Goal: Use online tool/utility: Utilize a website feature to perform a specific function

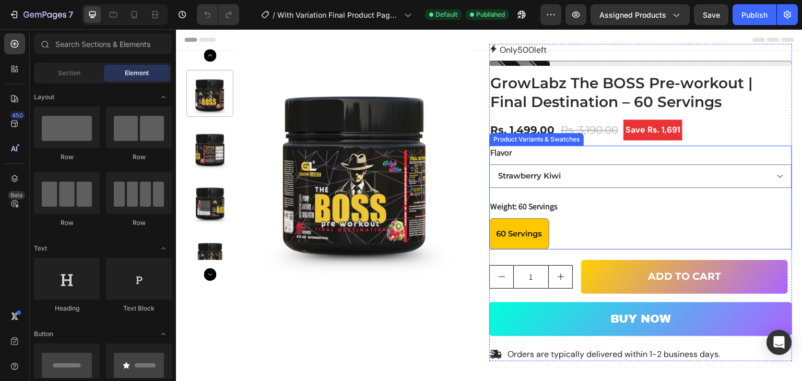
click at [564, 153] on div "Flavor Strawberry Kiwi Orange & Mango Blast" at bounding box center [640, 167] width 303 height 42
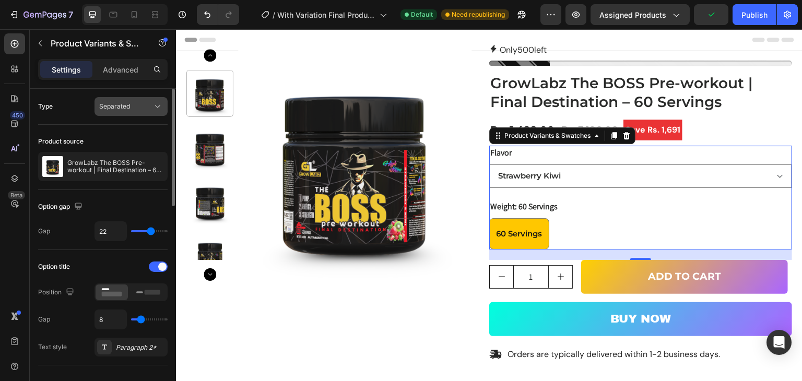
click at [117, 106] on span "Separated" at bounding box center [114, 106] width 31 height 8
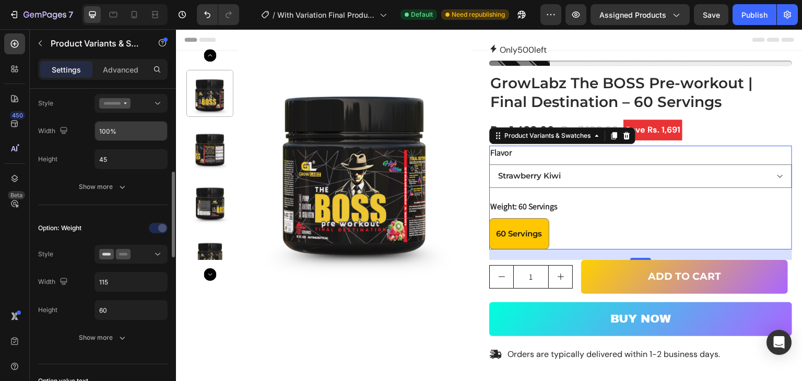
scroll to position [365, 0]
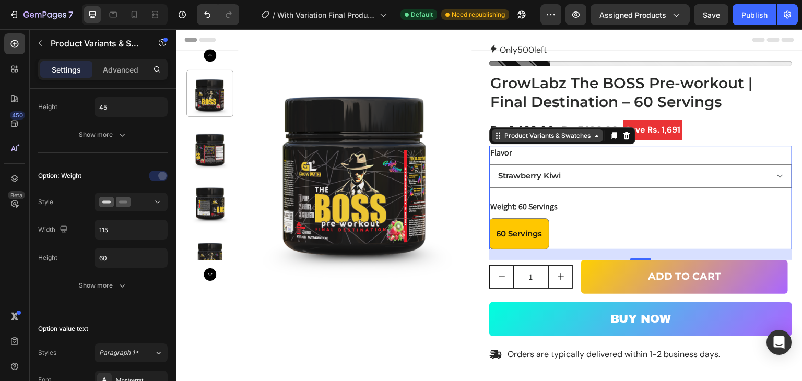
click at [592, 138] on icon at bounding box center [596, 136] width 8 height 8
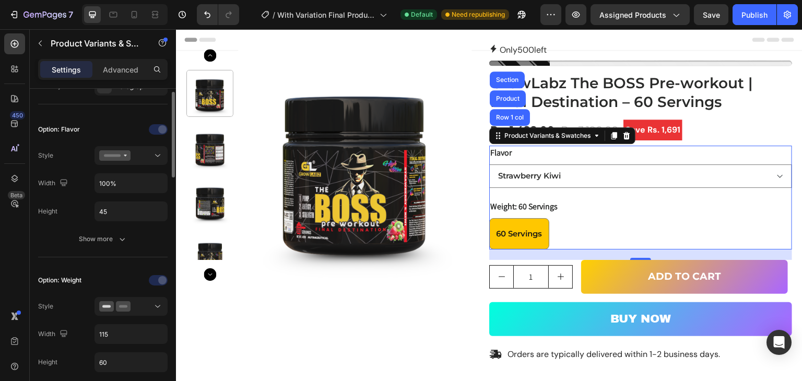
scroll to position [209, 0]
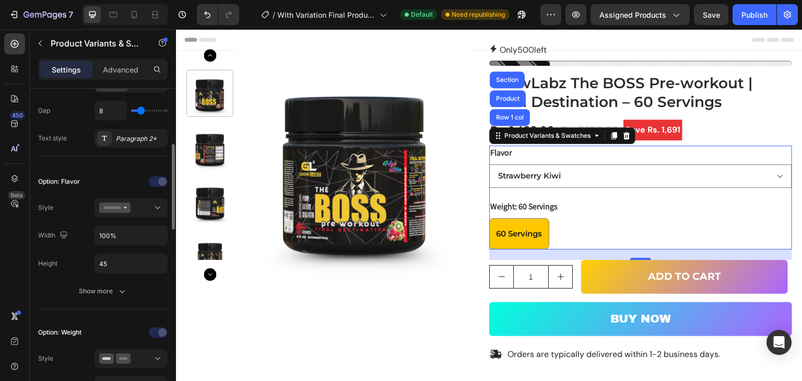
drag, startPoint x: 111, startPoint y: 177, endPoint x: 94, endPoint y: 170, distance: 18.2
click at [94, 170] on div "Option: Flavor Style Width 100% Height 45 Show more" at bounding box center [102, 237] width 129 height 145
click at [95, 286] on div "Show more" at bounding box center [103, 291] width 49 height 10
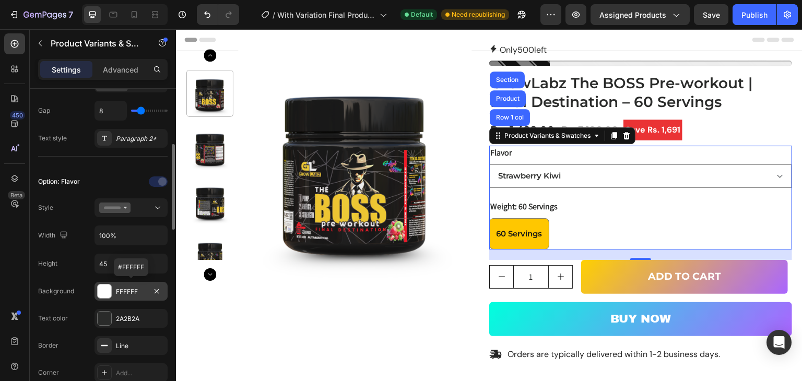
scroll to position [313, 0]
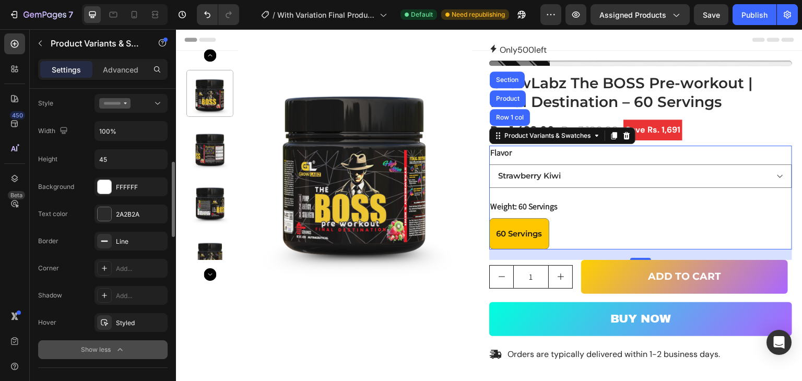
click at [93, 349] on div "Show less" at bounding box center [103, 349] width 44 height 10
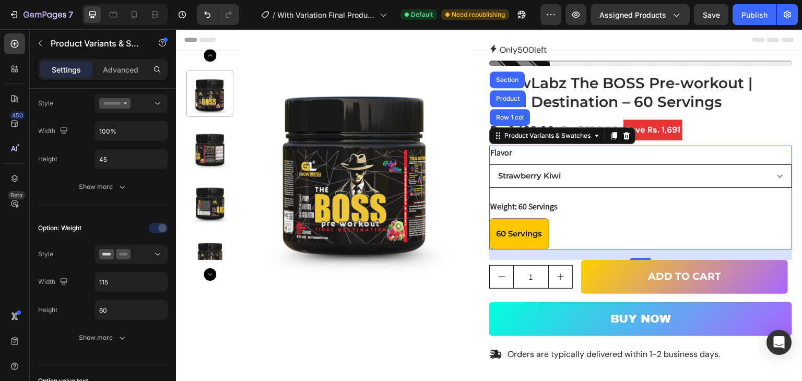
click at [602, 173] on select "Strawberry Kiwi Orange & Mango Blast" at bounding box center [640, 175] width 303 height 23
click at [594, 174] on select "Strawberry Kiwi Orange & Mango Blast" at bounding box center [640, 175] width 303 height 23
click at [511, 160] on div "Flavor Strawberry Kiwi Orange & Mango Blast" at bounding box center [640, 167] width 303 height 42
click at [511, 153] on div "Flavor Strawberry Kiwi Orange & Mango Blast" at bounding box center [640, 167] width 303 height 42
click at [109, 66] on p "Advanced" at bounding box center [120, 69] width 35 height 11
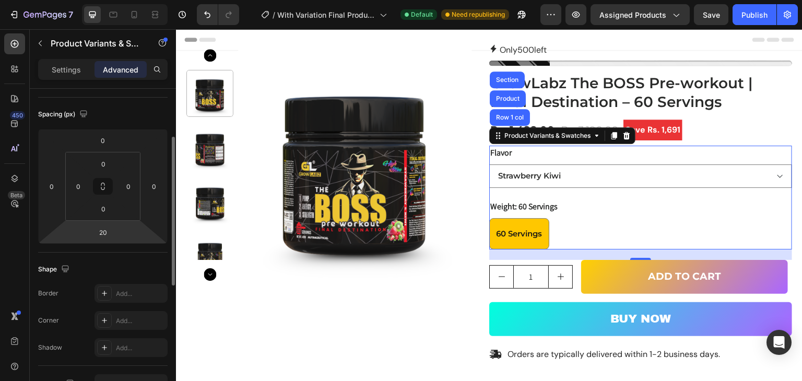
scroll to position [0, 0]
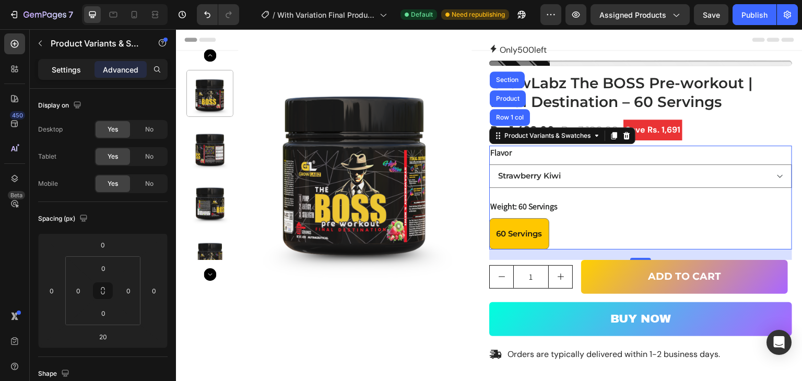
click at [69, 65] on p "Settings" at bounding box center [66, 69] width 29 height 11
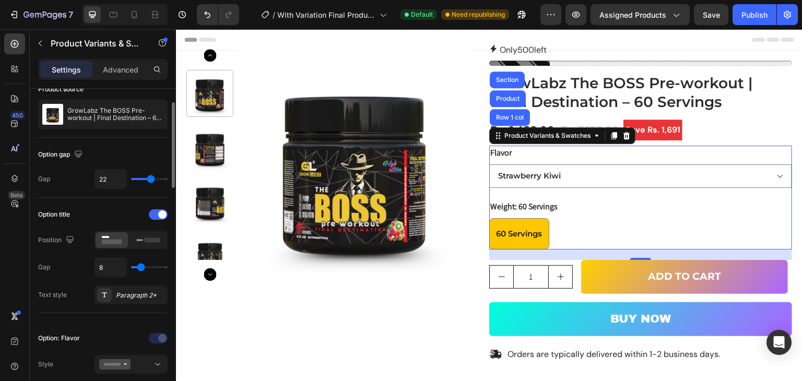
scroll to position [157, 0]
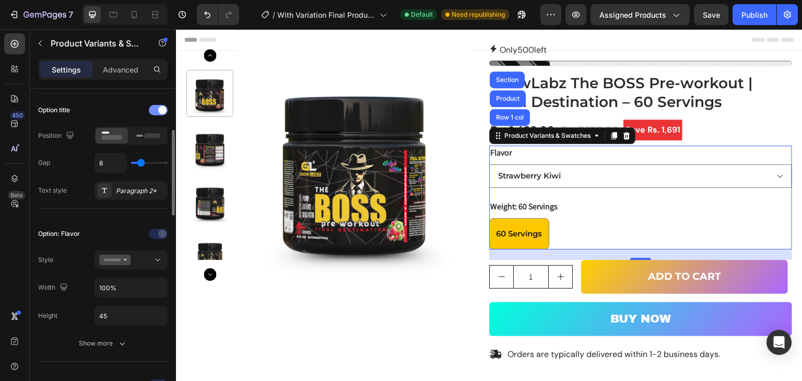
click at [154, 112] on div at bounding box center [158, 110] width 19 height 10
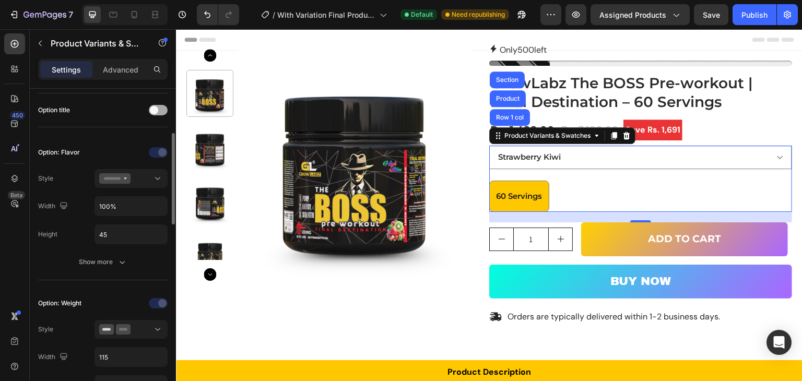
click at [154, 112] on span at bounding box center [154, 110] width 8 height 8
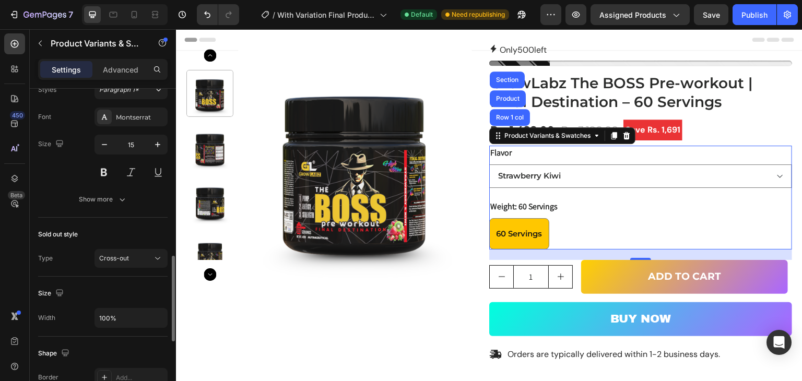
scroll to position [576, 0]
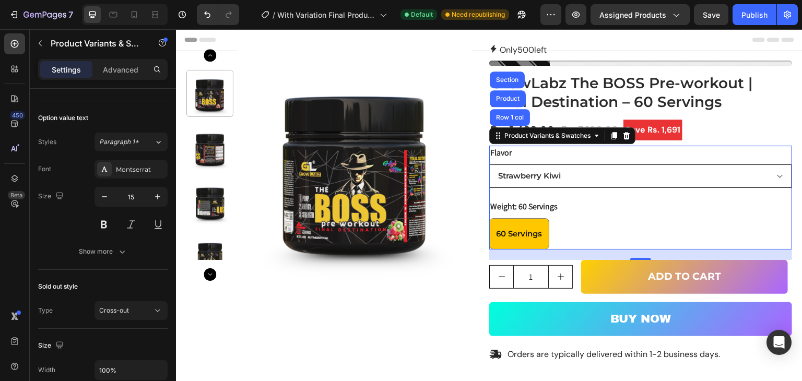
click at [556, 172] on select "Strawberry Kiwi Orange & Mango Blast" at bounding box center [640, 175] width 303 height 23
click at [637, 173] on select "Strawberry Kiwi Orange & Mango Blast" at bounding box center [640, 175] width 303 height 23
drag, startPoint x: 767, startPoint y: 171, endPoint x: 758, endPoint y: 171, distance: 8.3
click at [766, 171] on select "Strawberry Kiwi Orange & Mango Blast" at bounding box center [640, 175] width 303 height 23
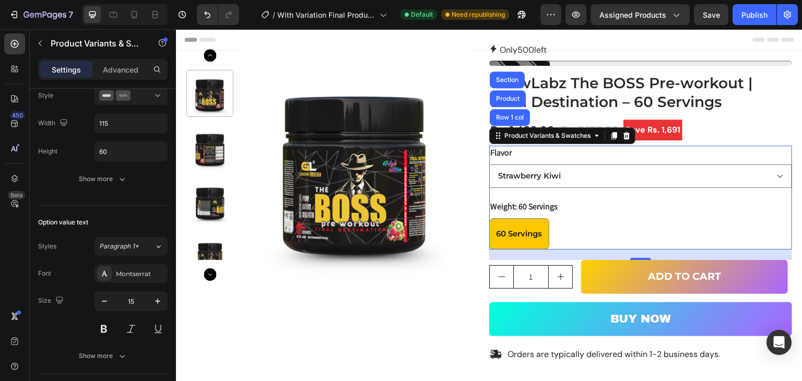
scroll to position [628, 0]
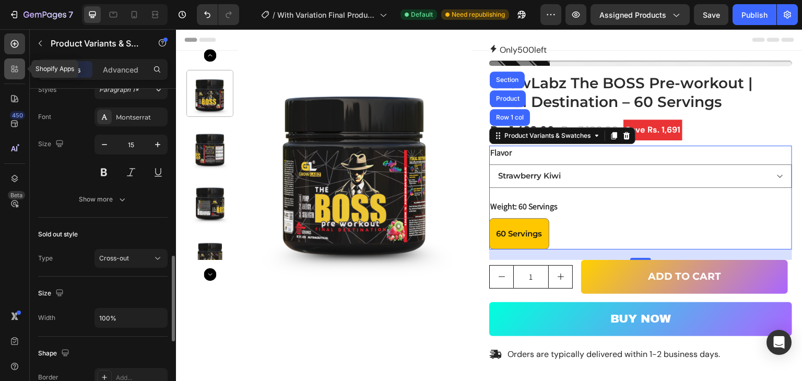
click at [10, 70] on icon at bounding box center [14, 69] width 10 height 10
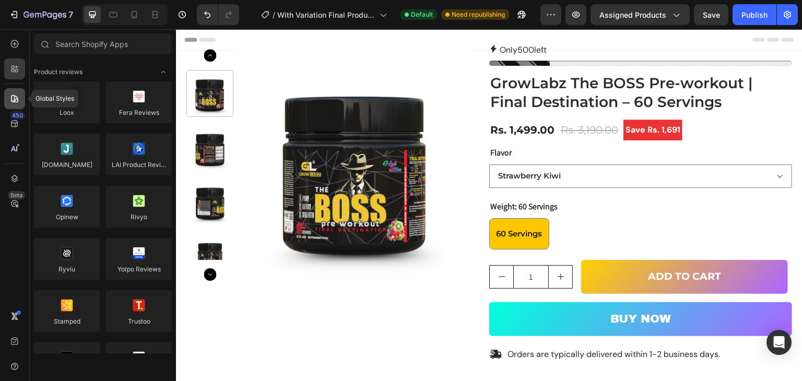
click at [8, 101] on div at bounding box center [14, 98] width 21 height 21
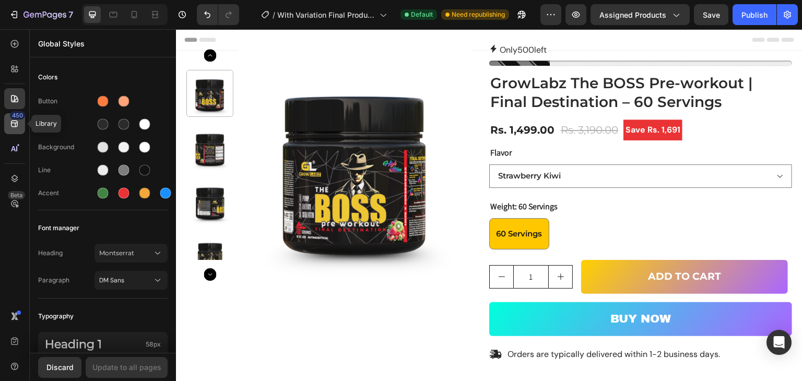
click at [11, 114] on div "450" at bounding box center [17, 115] width 15 height 8
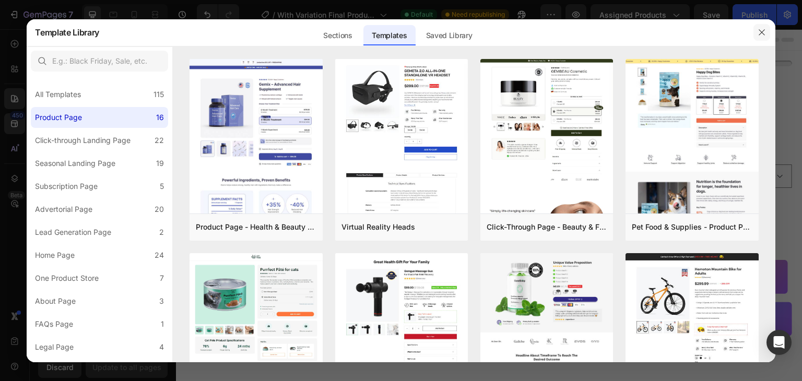
drag, startPoint x: 758, startPoint y: 27, endPoint x: 571, endPoint y: 3, distance: 188.4
click at [758, 27] on button "button" at bounding box center [761, 32] width 17 height 17
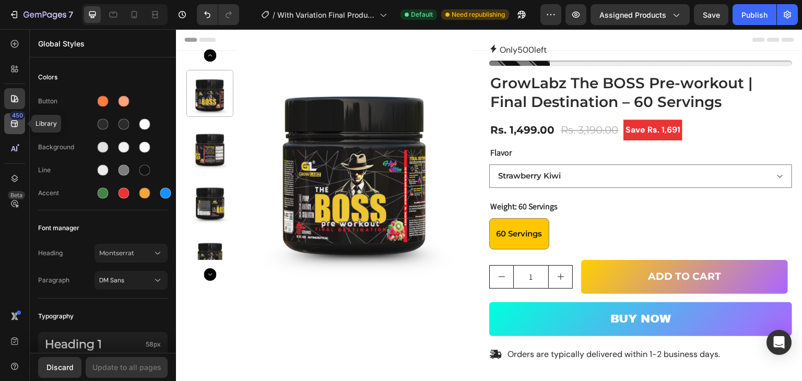
click at [10, 113] on div "450" at bounding box center [17, 115] width 15 height 8
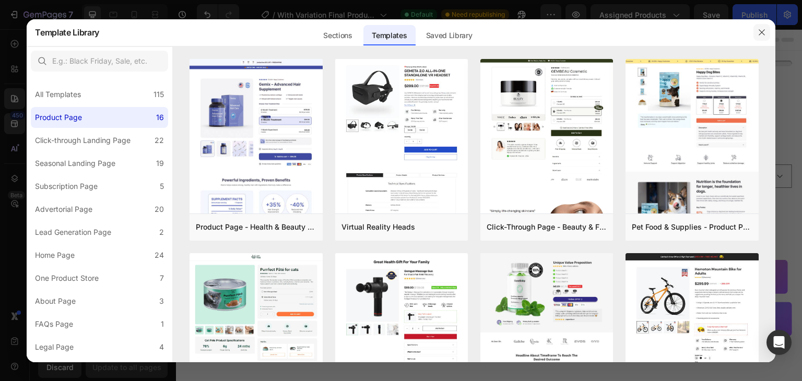
click at [767, 32] on button "button" at bounding box center [761, 32] width 17 height 17
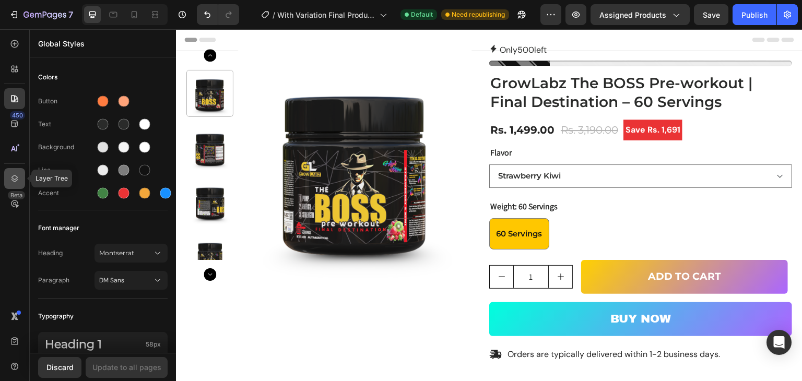
click at [19, 173] on icon at bounding box center [14, 178] width 10 height 10
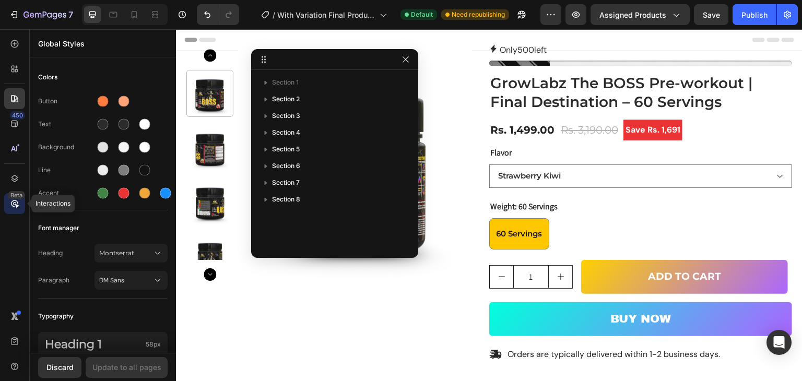
click at [14, 205] on icon at bounding box center [14, 203] width 10 height 10
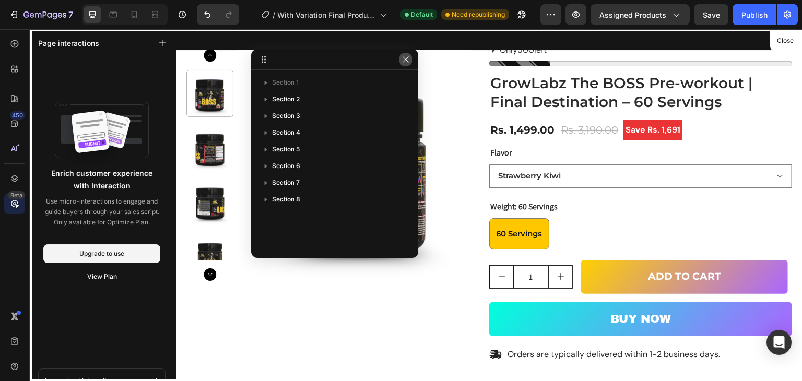
click at [783, 42] on button "Close" at bounding box center [785, 40] width 26 height 15
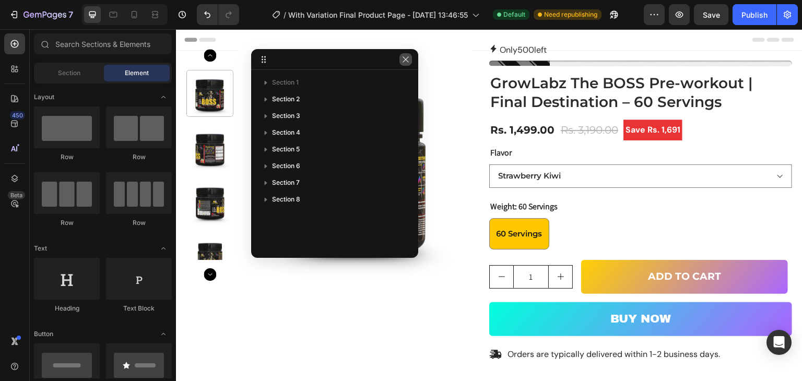
click at [402, 55] on icon "button" at bounding box center [405, 59] width 8 height 8
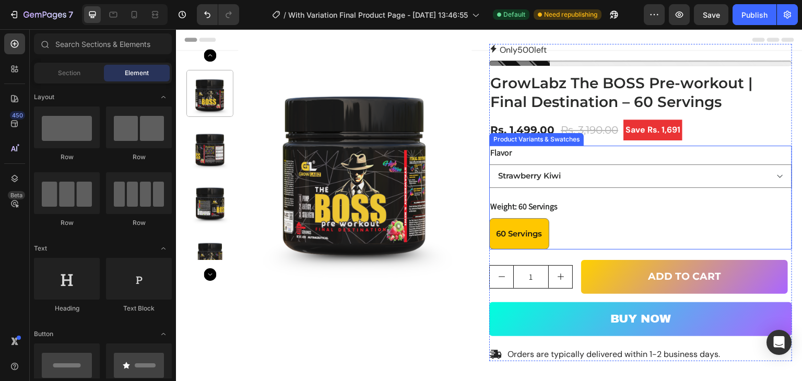
click at [567, 152] on div "Flavor Strawberry Kiwi Orange & Mango Blast" at bounding box center [640, 167] width 303 height 42
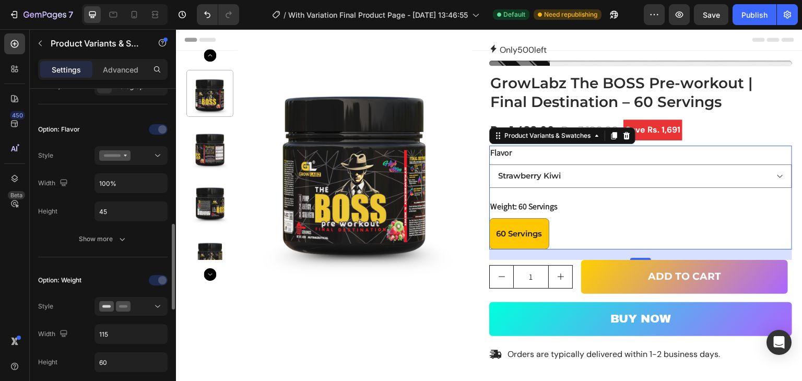
scroll to position [365, 0]
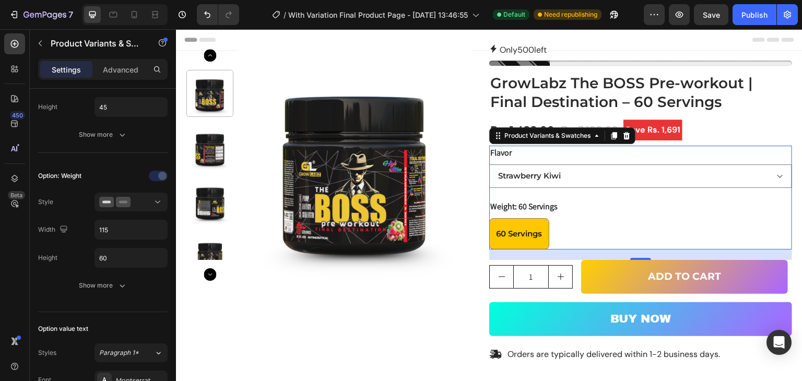
click at [530, 231] on span "60 Servings" at bounding box center [519, 234] width 46 height 10
click at [489, 218] on input "60 Servings 60 Servings 60 Servings" at bounding box center [488, 218] width 1 height 1
click at [555, 200] on div "Weight: 60 Servings 60 Servings 60 Servings 60 Servings" at bounding box center [640, 224] width 303 height 50
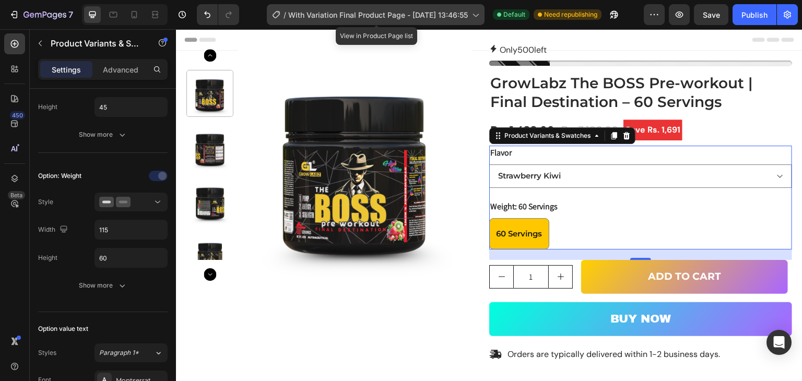
click at [478, 16] on icon at bounding box center [475, 14] width 10 height 10
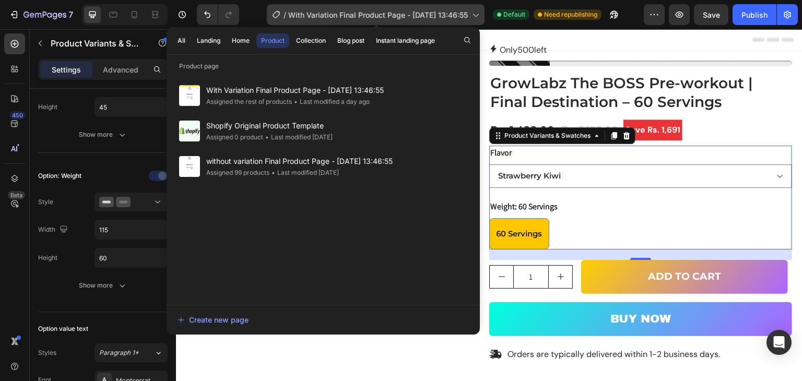
click at [478, 16] on icon at bounding box center [475, 14] width 10 height 10
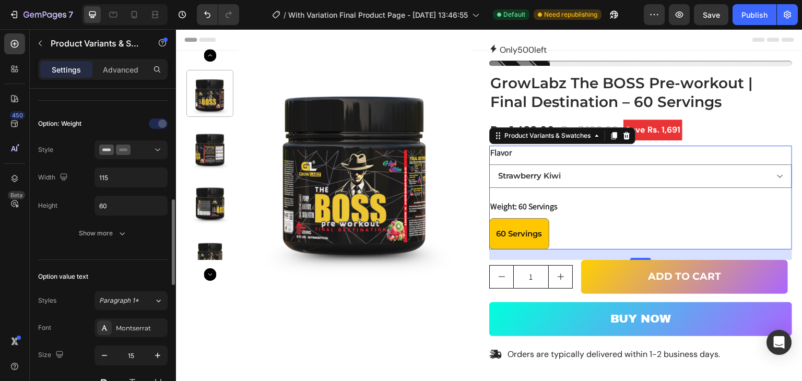
scroll to position [313, 0]
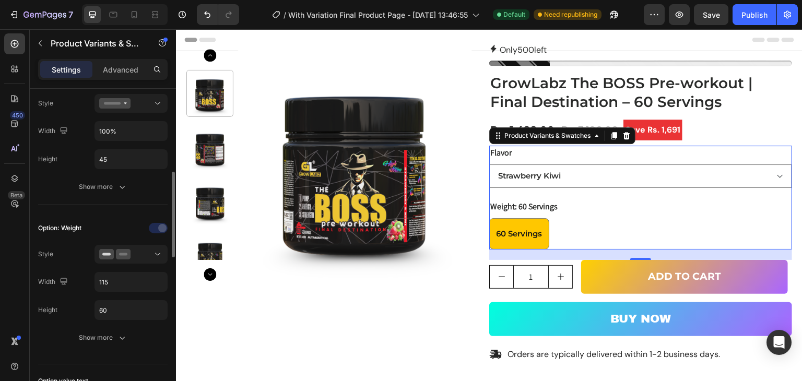
click at [76, 230] on div "Option: Weight" at bounding box center [59, 227] width 43 height 9
click at [156, 225] on div at bounding box center [159, 228] width 73 height 17
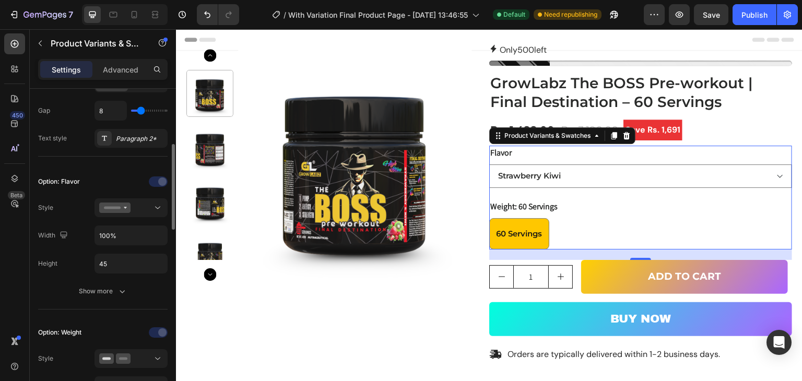
scroll to position [52, 0]
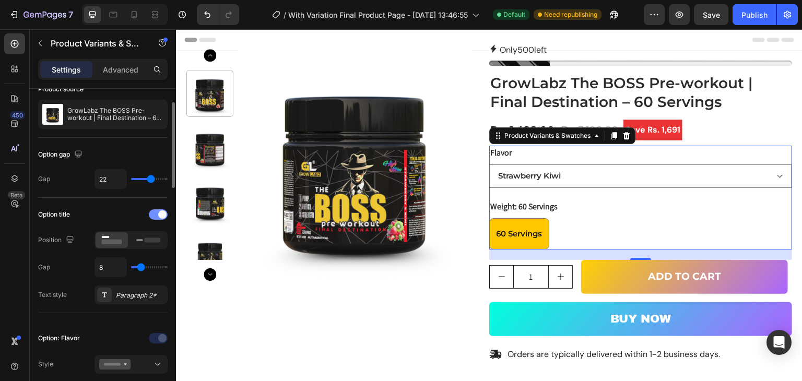
click at [158, 211] on span at bounding box center [162, 214] width 8 height 8
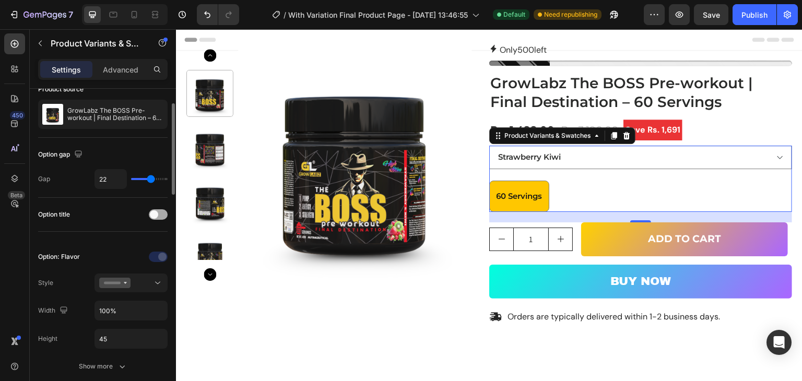
click at [158, 211] on div at bounding box center [158, 214] width 19 height 10
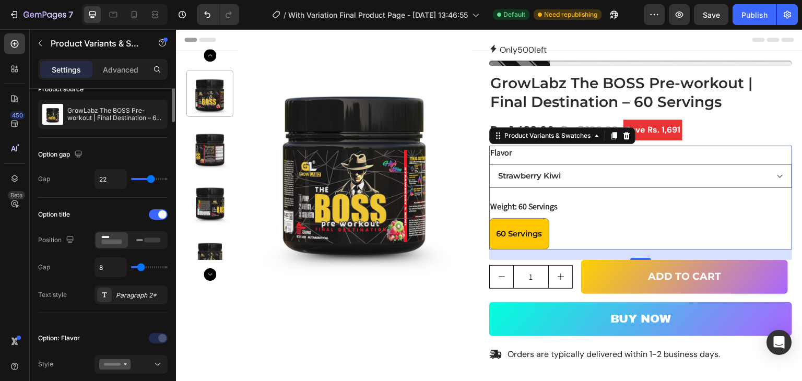
scroll to position [0, 0]
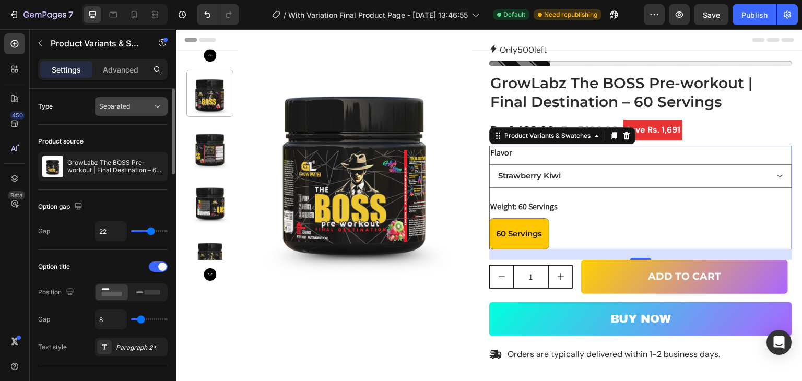
click at [125, 102] on span "Separated" at bounding box center [114, 106] width 31 height 8
click at [42, 104] on div "Type" at bounding box center [45, 106] width 15 height 9
click at [56, 106] on div "Type Separated" at bounding box center [102, 106] width 129 height 19
click at [121, 69] on p "Advanced" at bounding box center [120, 69] width 35 height 11
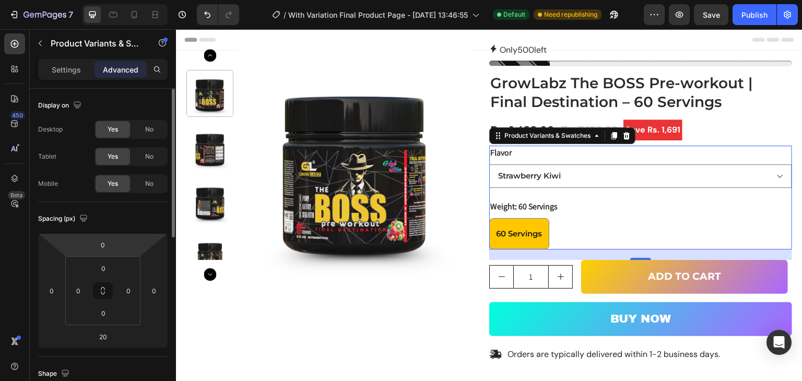
click at [62, 59] on div "Settings Advanced" at bounding box center [102, 69] width 129 height 21
click at [66, 67] on p "Settings" at bounding box center [66, 69] width 29 height 11
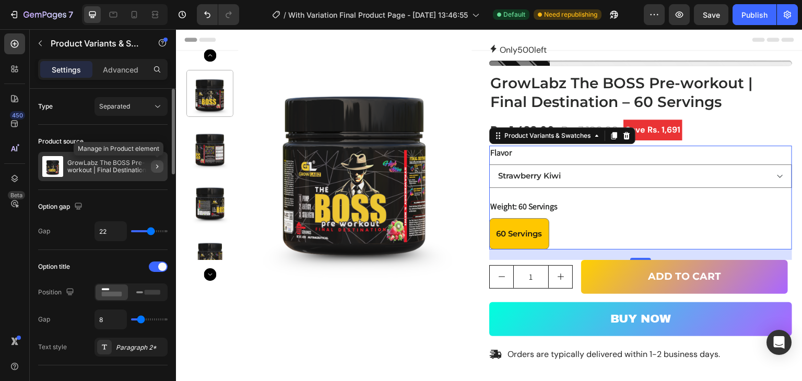
click at [159, 165] on icon "button" at bounding box center [157, 166] width 8 height 8
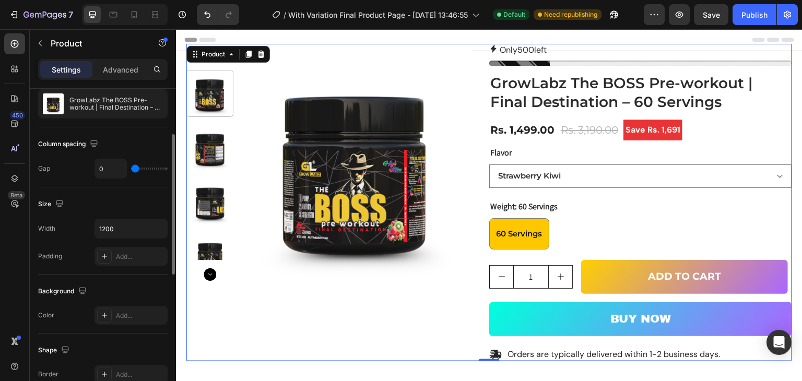
scroll to position [157, 0]
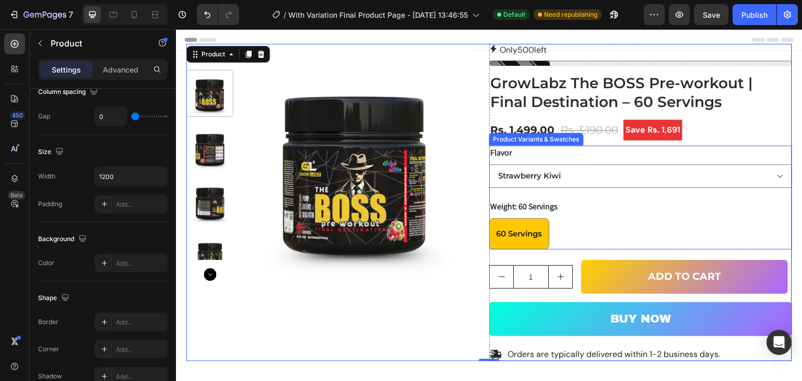
click at [580, 152] on div "Flavor Strawberry Kiwi Orange & Mango Blast" at bounding box center [640, 167] width 303 height 42
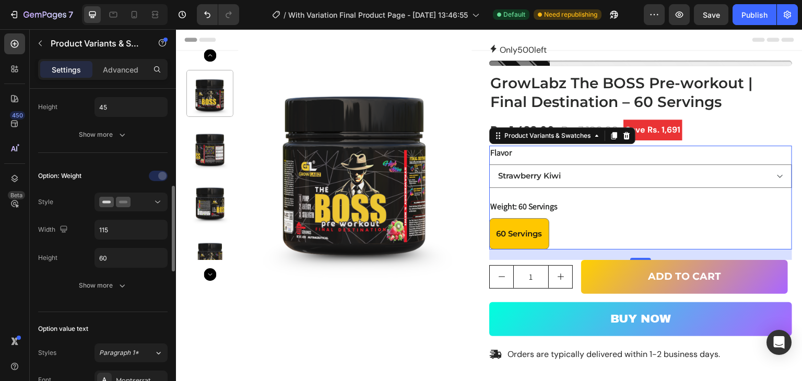
scroll to position [417, 0]
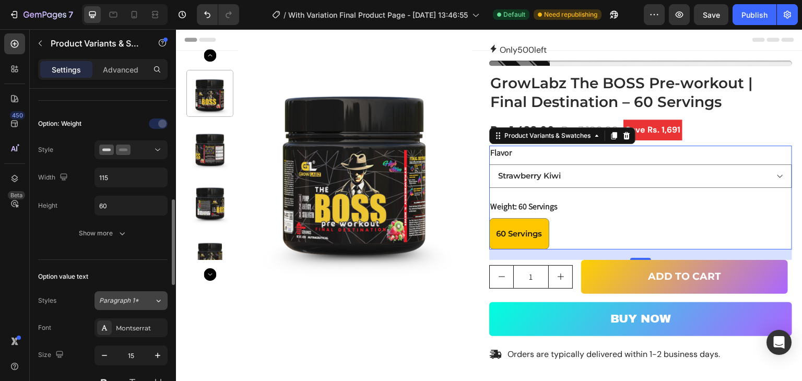
click at [152, 293] on button "Paragraph 1*" at bounding box center [130, 300] width 73 height 19
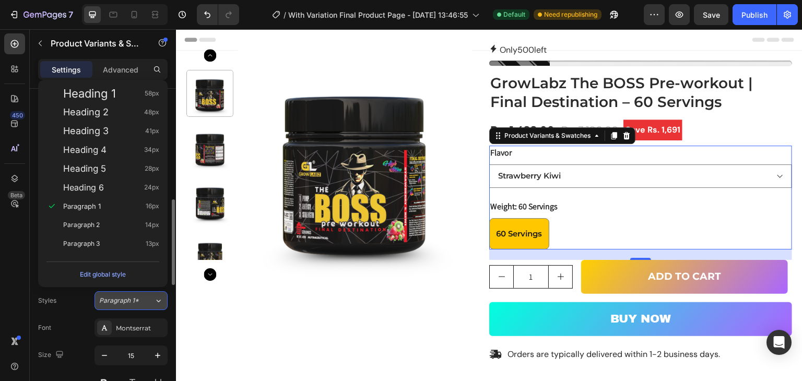
click at [152, 293] on button "Paragraph 1*" at bounding box center [130, 300] width 73 height 19
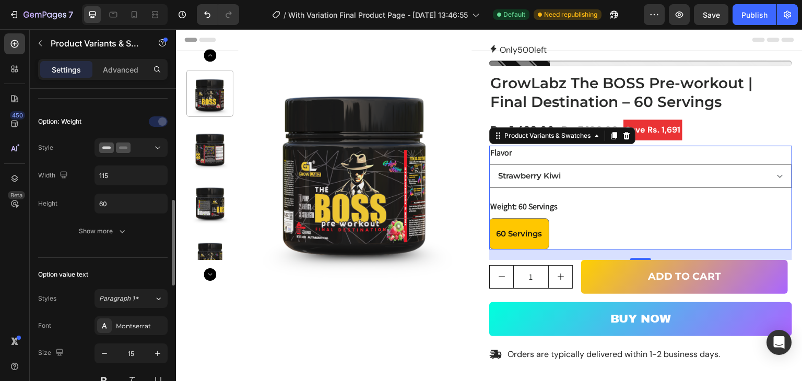
scroll to position [367, 0]
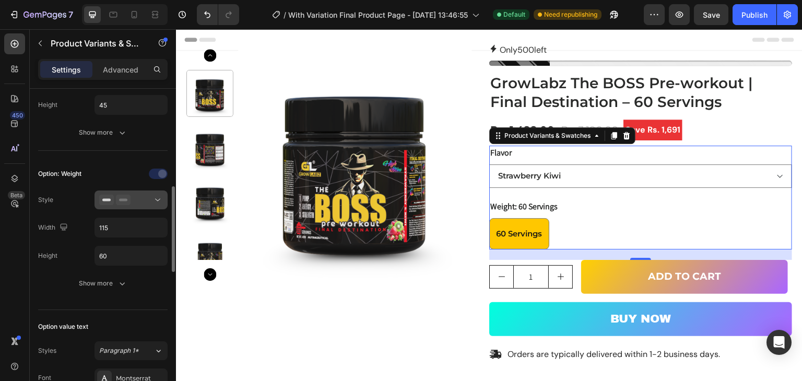
click at [139, 197] on div at bounding box center [131, 200] width 64 height 10
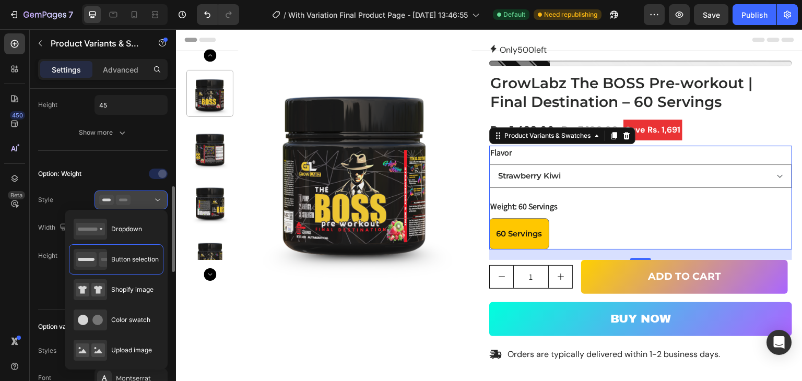
click at [139, 197] on div at bounding box center [131, 200] width 64 height 10
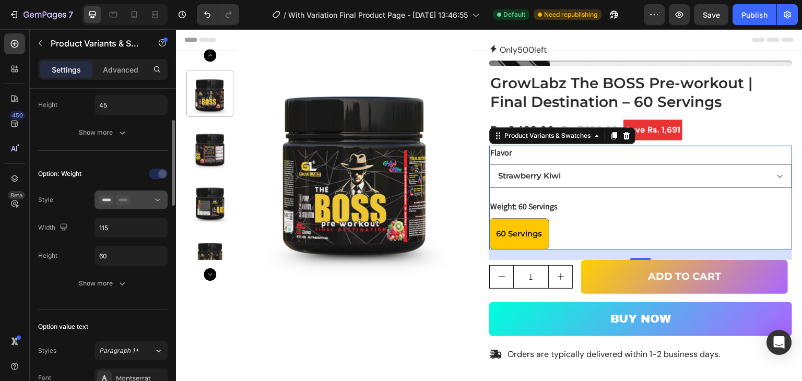
scroll to position [315, 0]
